Goal: Information Seeking & Learning: Learn about a topic

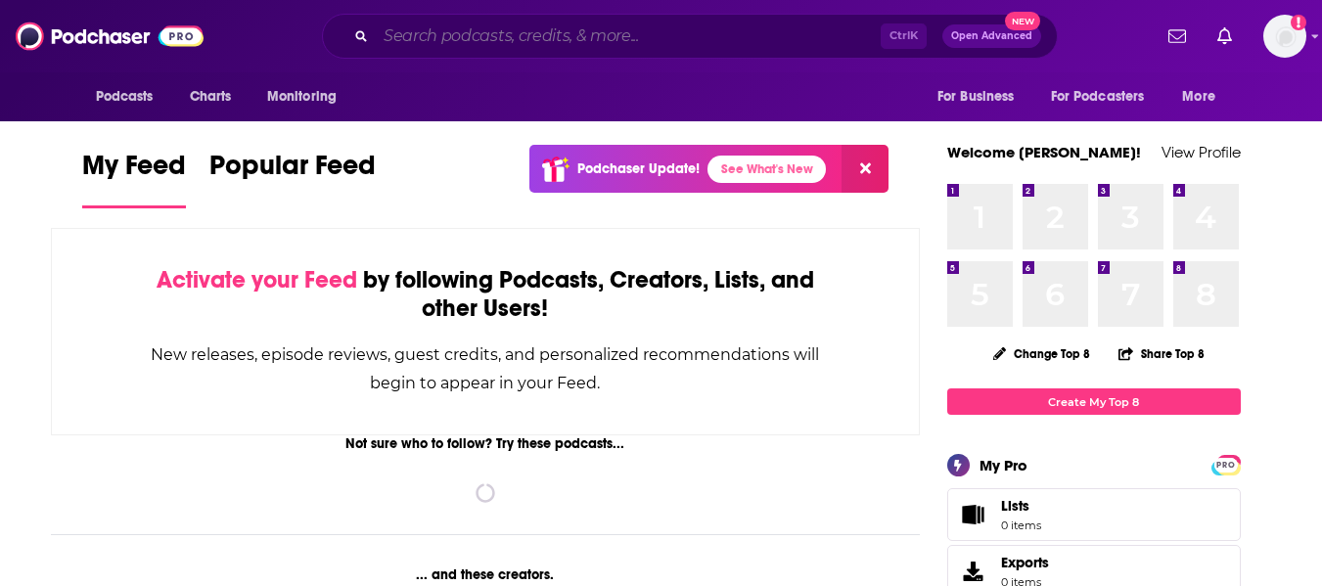
click at [566, 33] on input "Search podcasts, credits, & more..." at bounding box center [628, 36] width 505 height 31
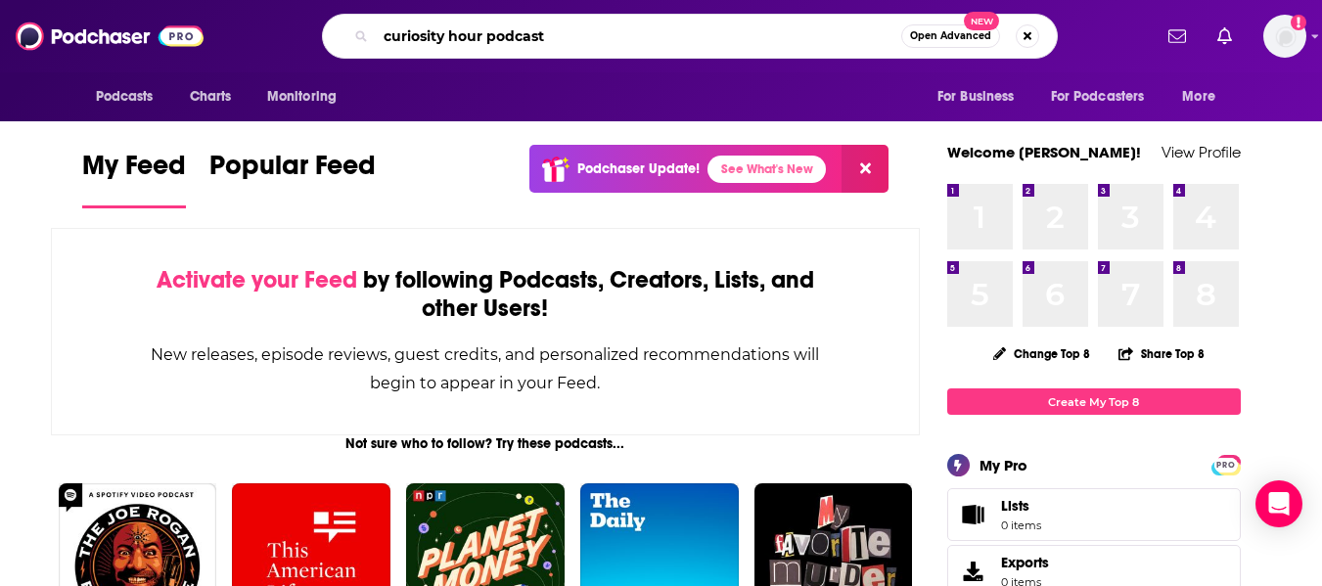
type input "curiosity hour podcast"
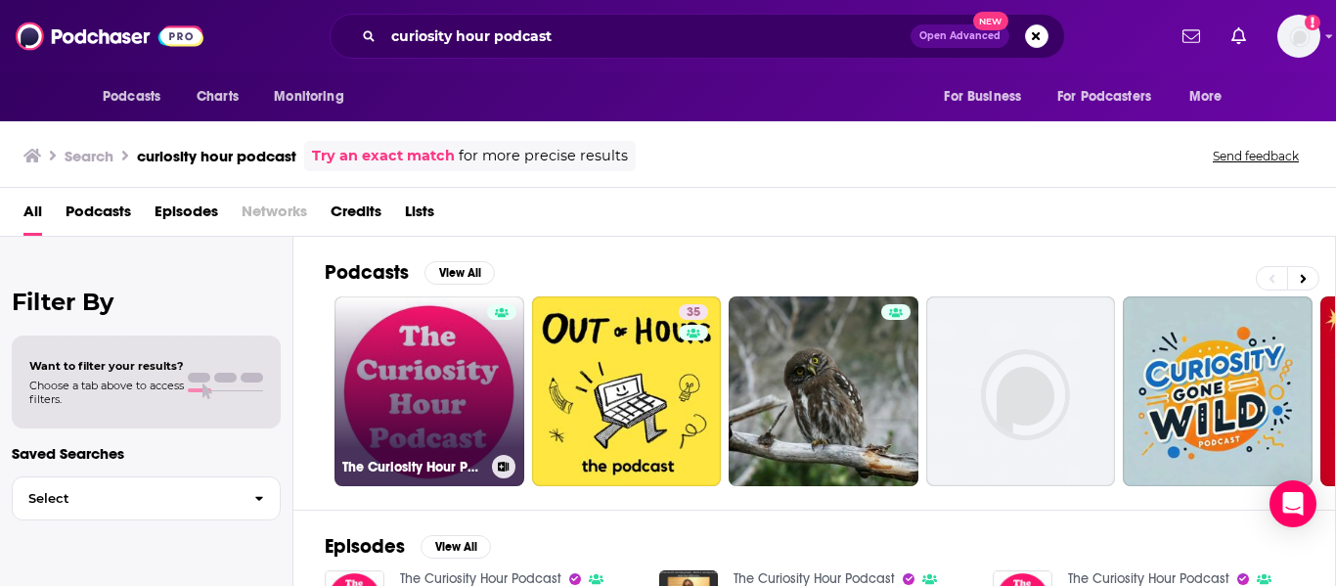
click at [432, 355] on link "The Curiosity Hour Podcast" at bounding box center [430, 391] width 190 height 190
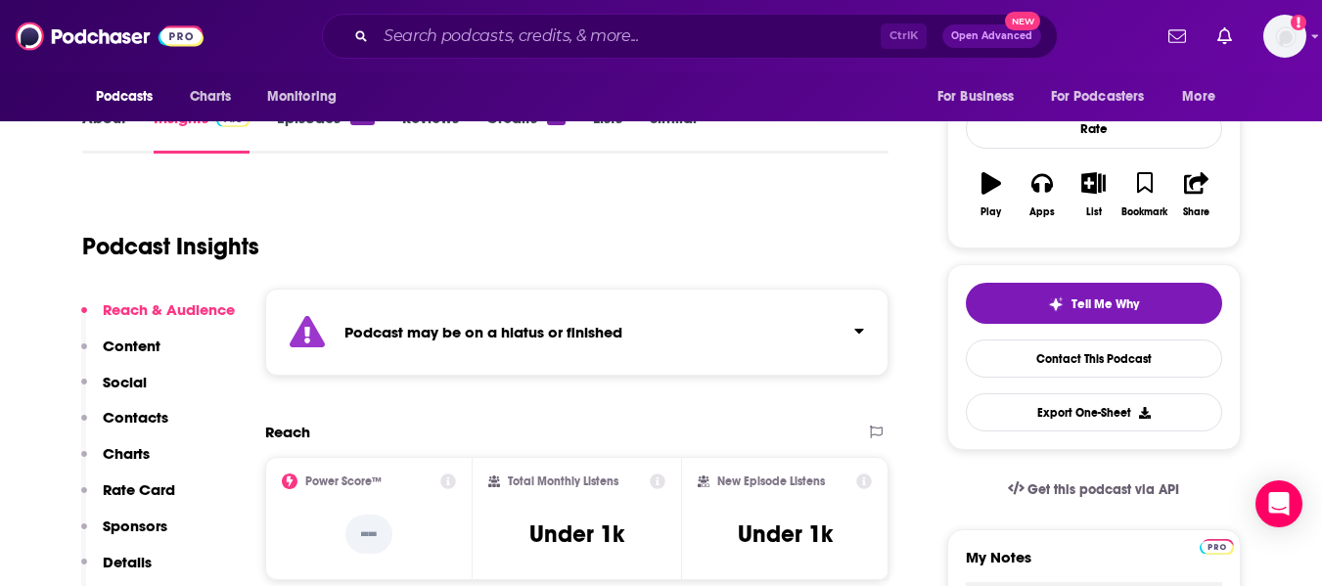
scroll to position [301, 0]
